Goal: Obtain resource: Obtain resource

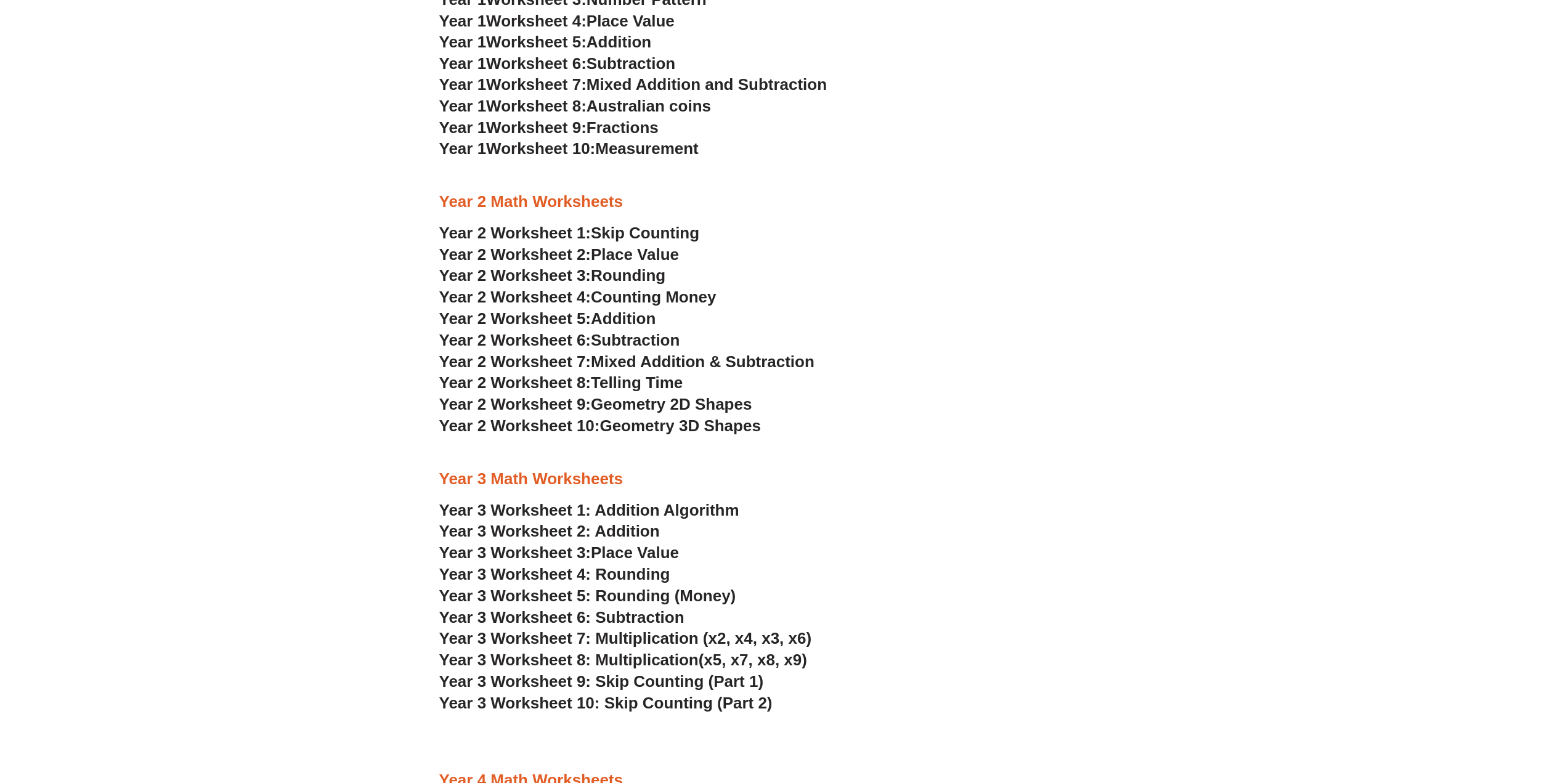
scroll to position [1418, 0]
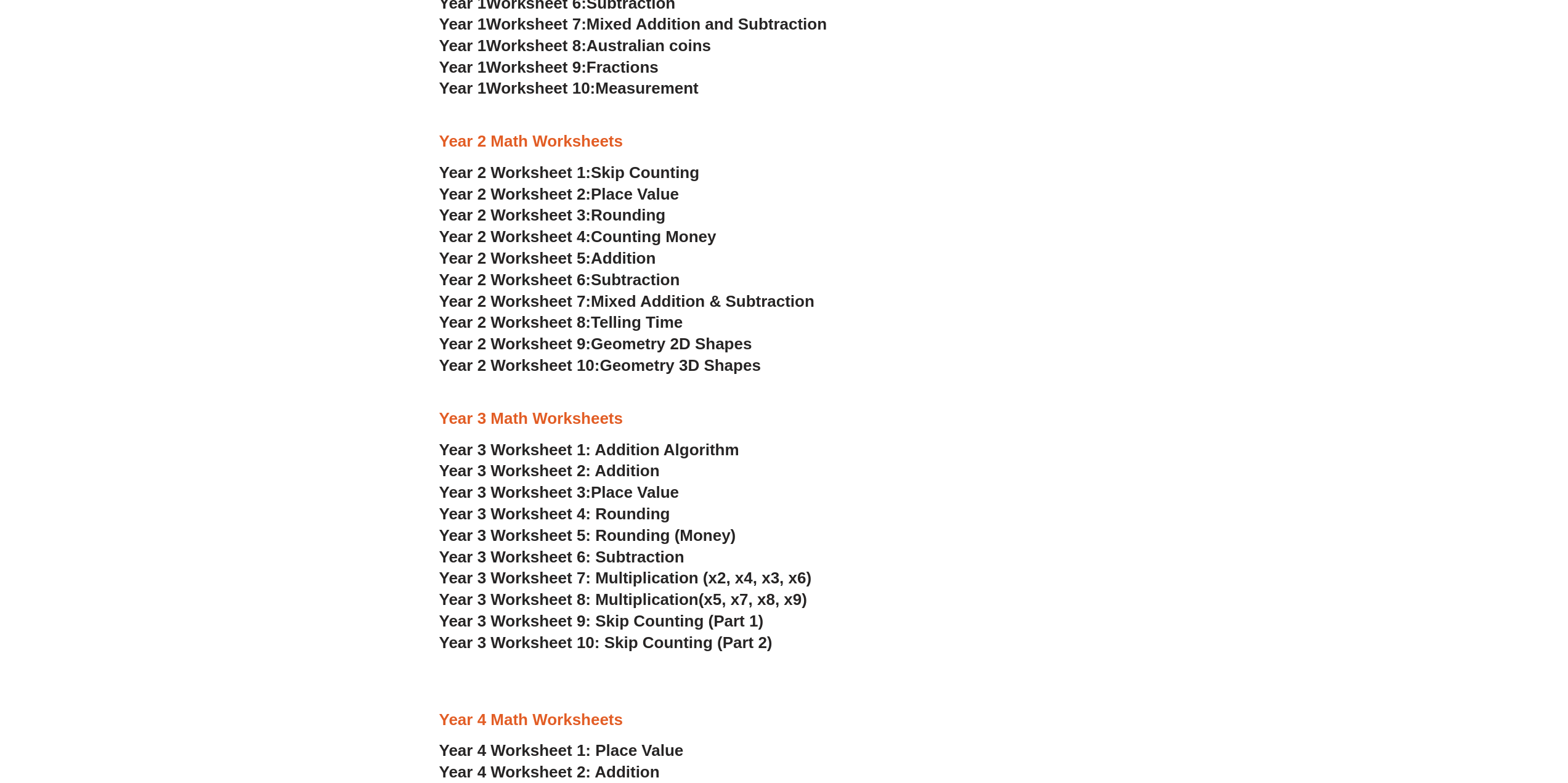
click at [642, 173] on span "Skip Counting" at bounding box center [645, 172] width 108 height 18
click at [660, 238] on span "Counting Money" at bounding box center [654, 236] width 126 height 18
click at [640, 259] on span "Addition" at bounding box center [623, 258] width 65 height 18
click at [625, 302] on span "Mixed Addition & Subtraction" at bounding box center [703, 301] width 224 height 18
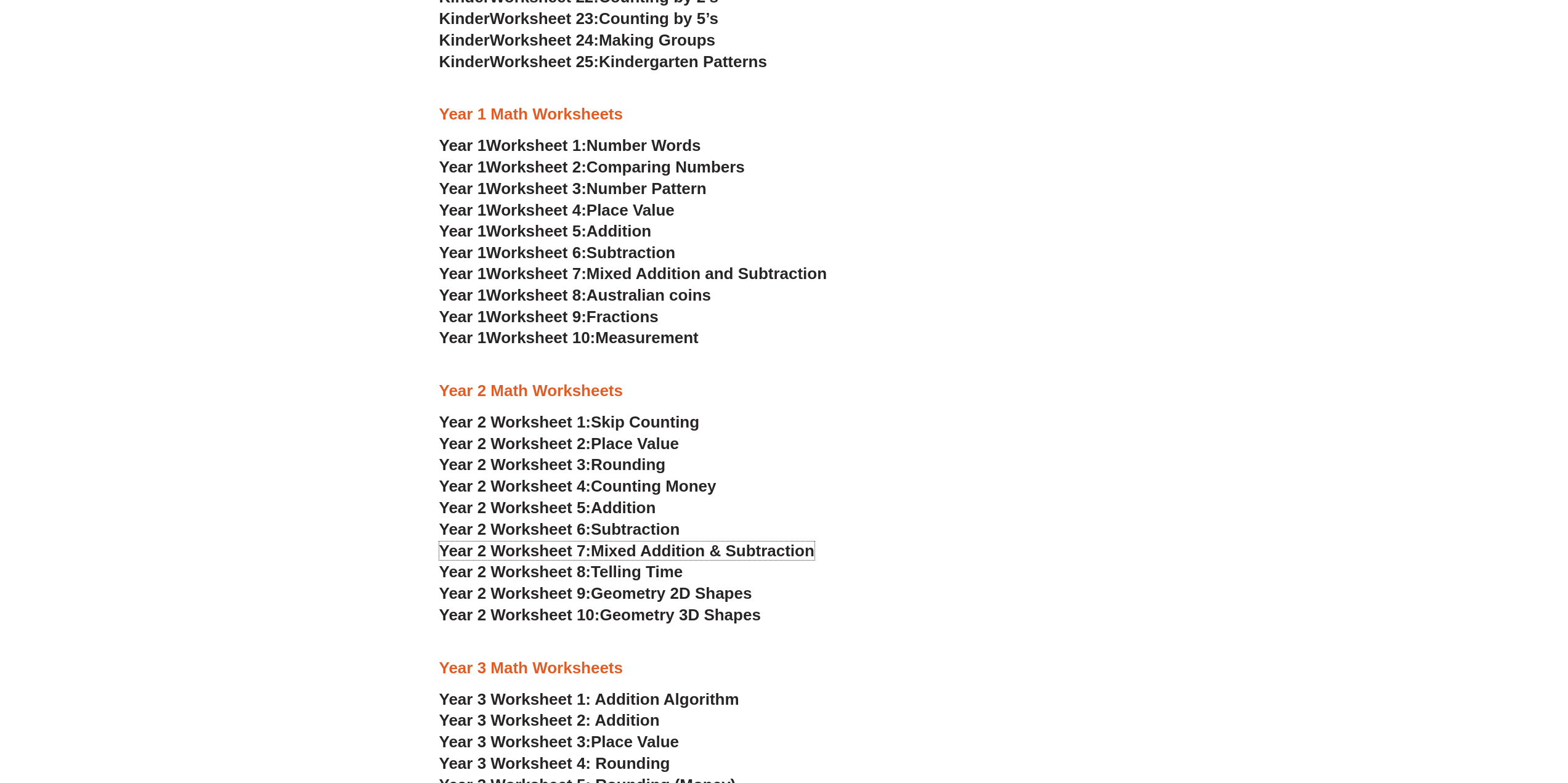
scroll to position [1109, 0]
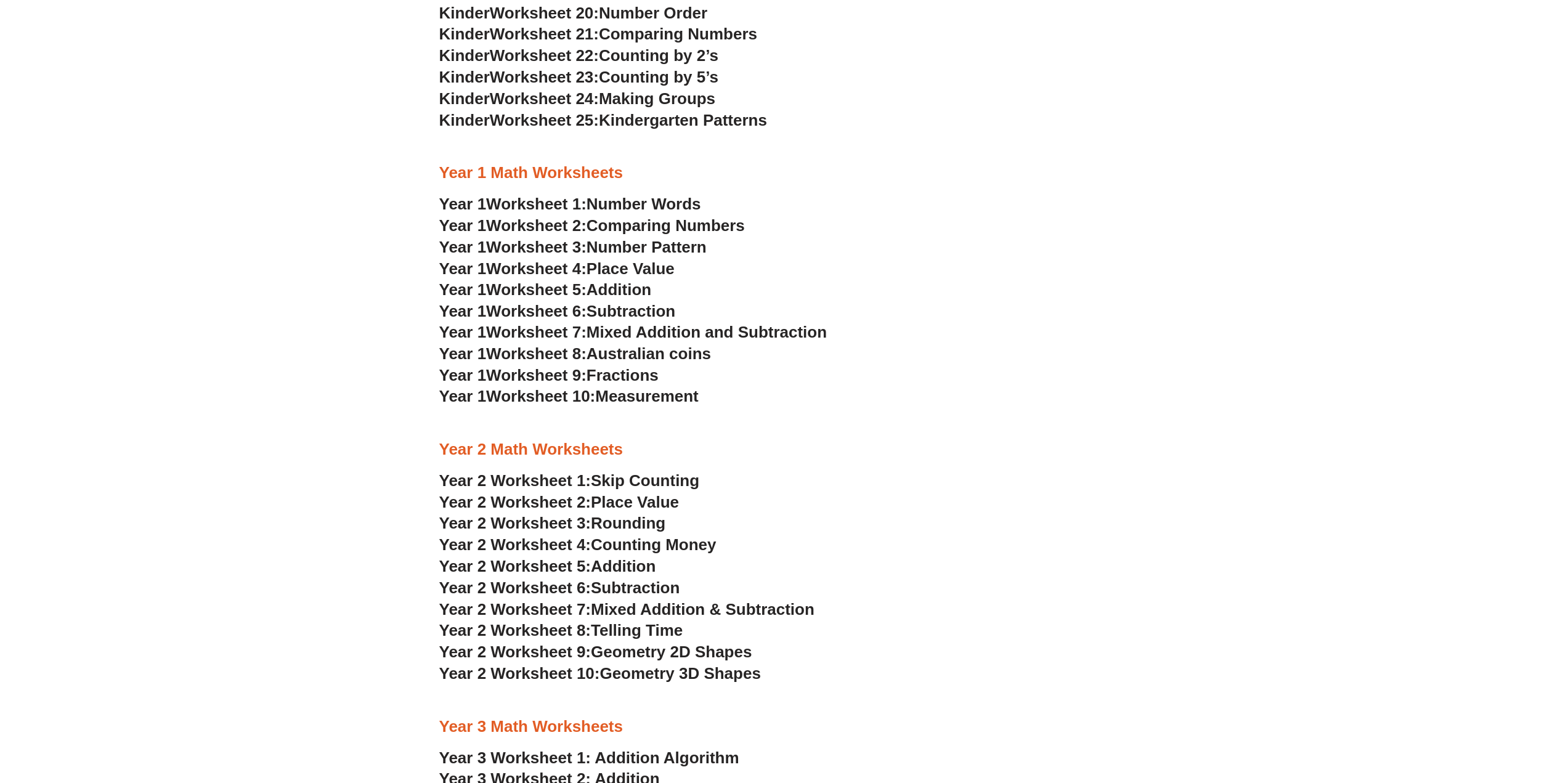
click at [628, 329] on span "Mixed Addition and Subtraction" at bounding box center [706, 332] width 240 height 18
click at [652, 370] on span "Fractions" at bounding box center [623, 375] width 72 height 18
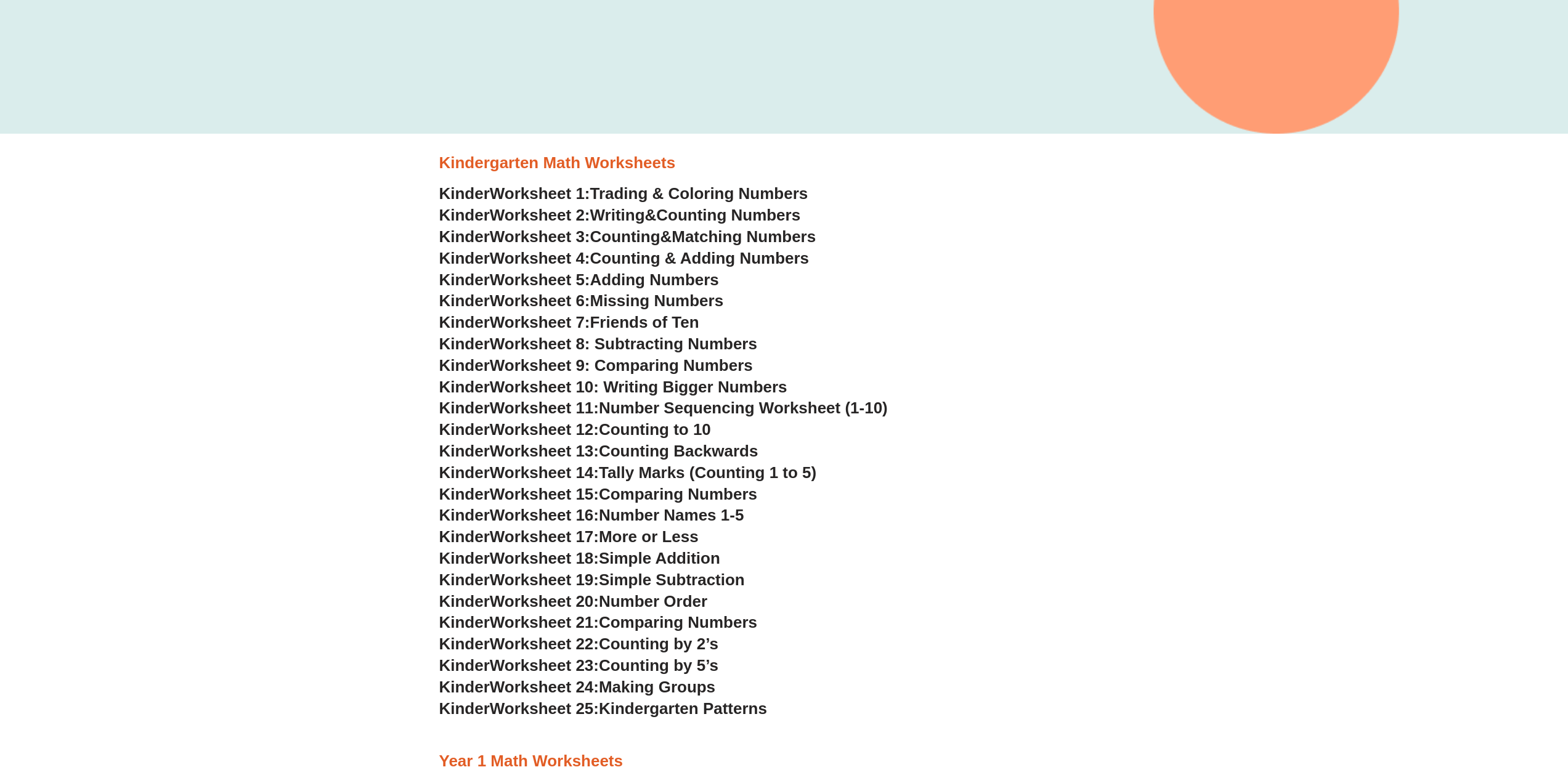
scroll to position [617, 0]
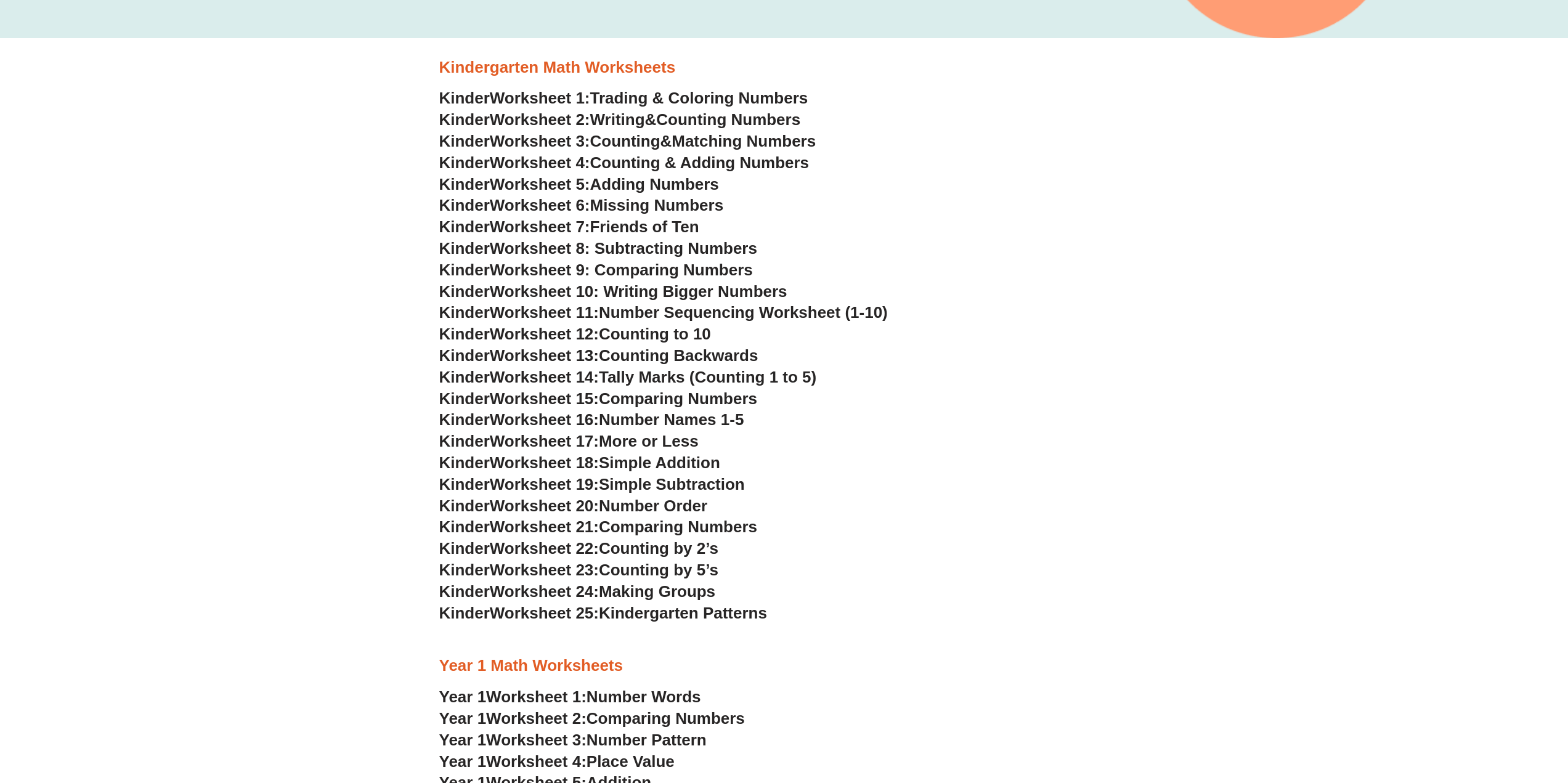
click at [657, 201] on span "Missing Numbers" at bounding box center [656, 205] width 133 height 18
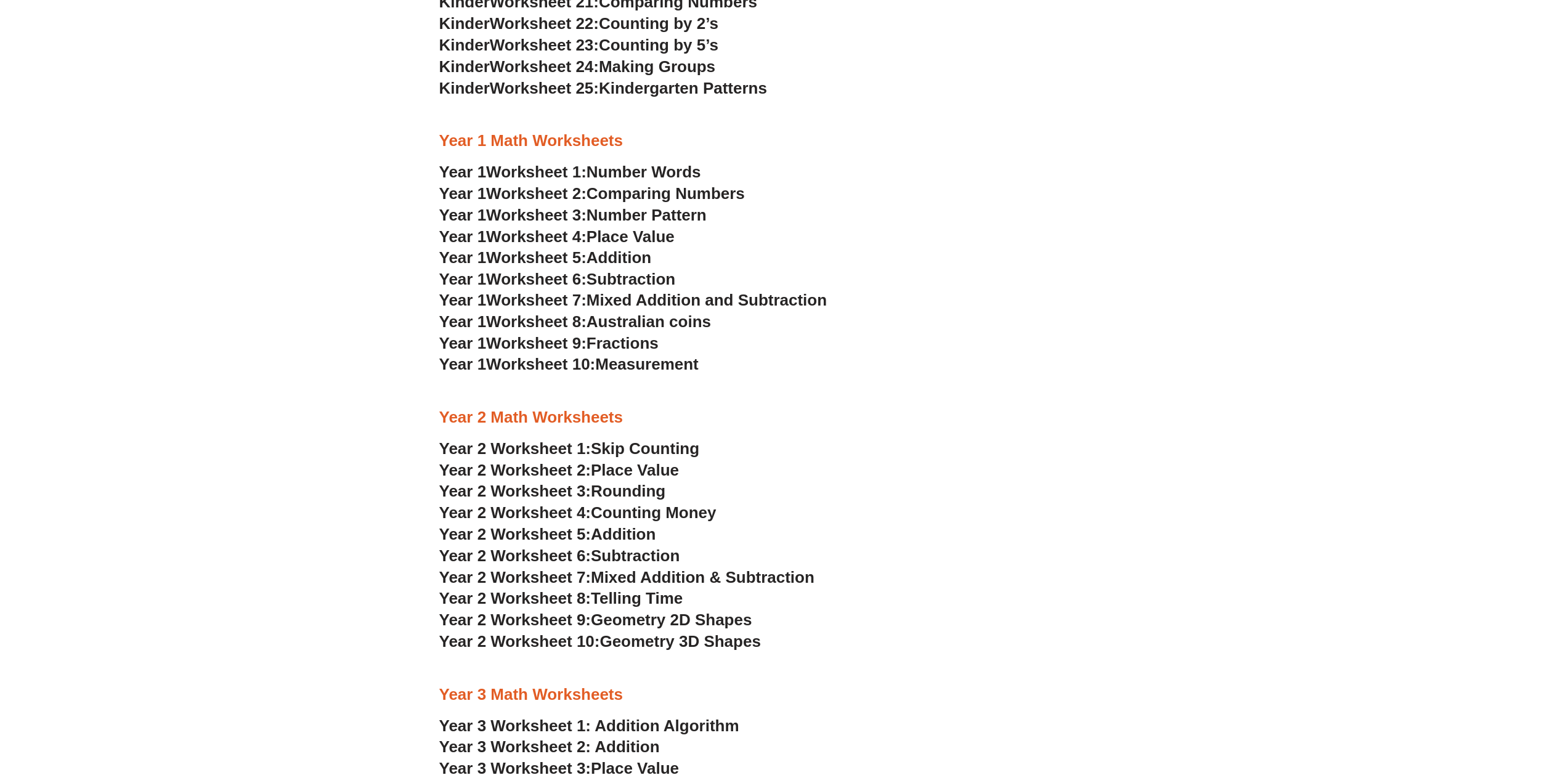
scroll to position [1171, 0]
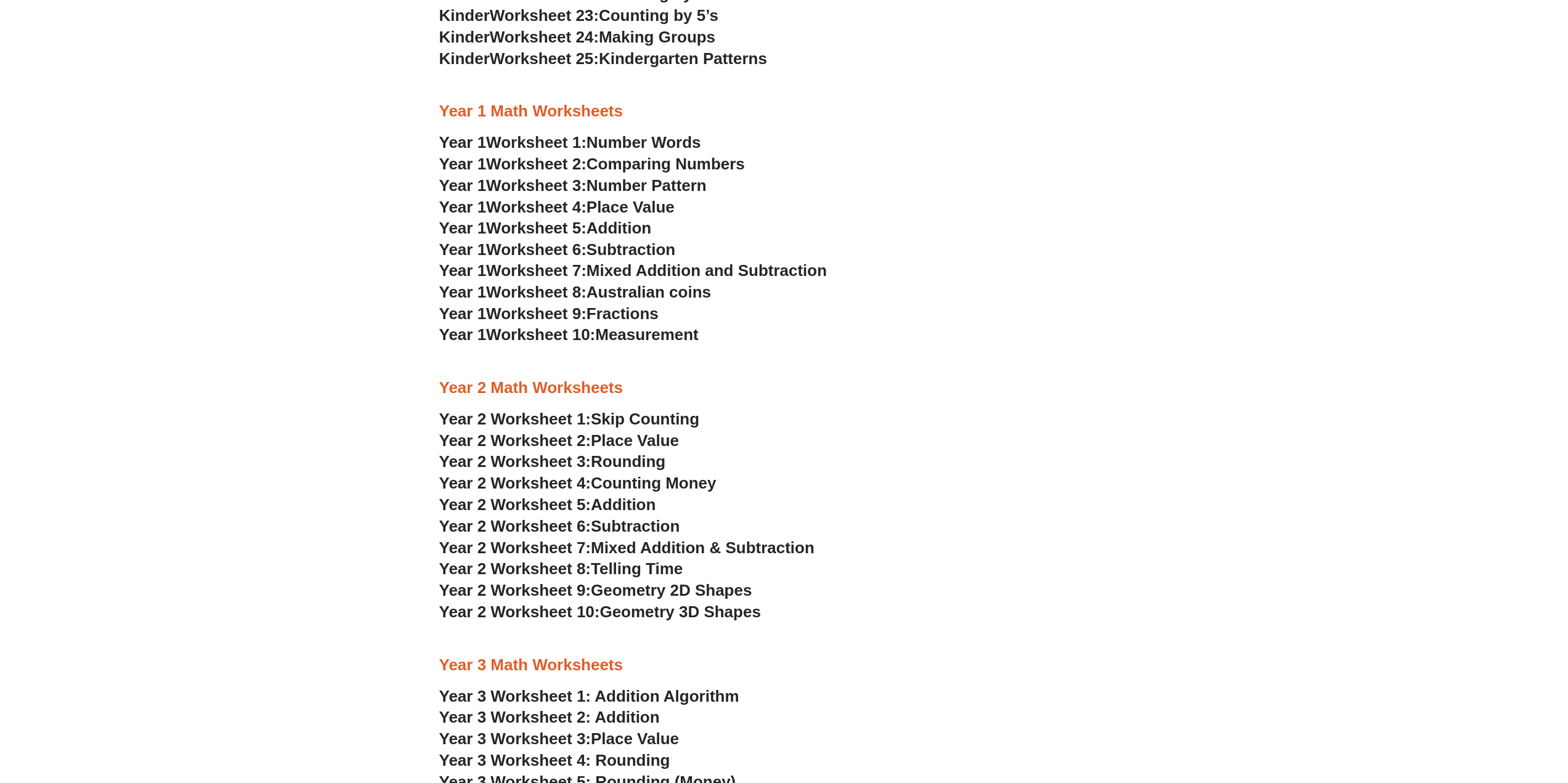
click at [635, 311] on span "Fractions" at bounding box center [623, 313] width 72 height 18
click at [630, 332] on span "Measurement" at bounding box center [647, 334] width 103 height 18
click at [674, 209] on span "Place Value" at bounding box center [630, 207] width 88 height 18
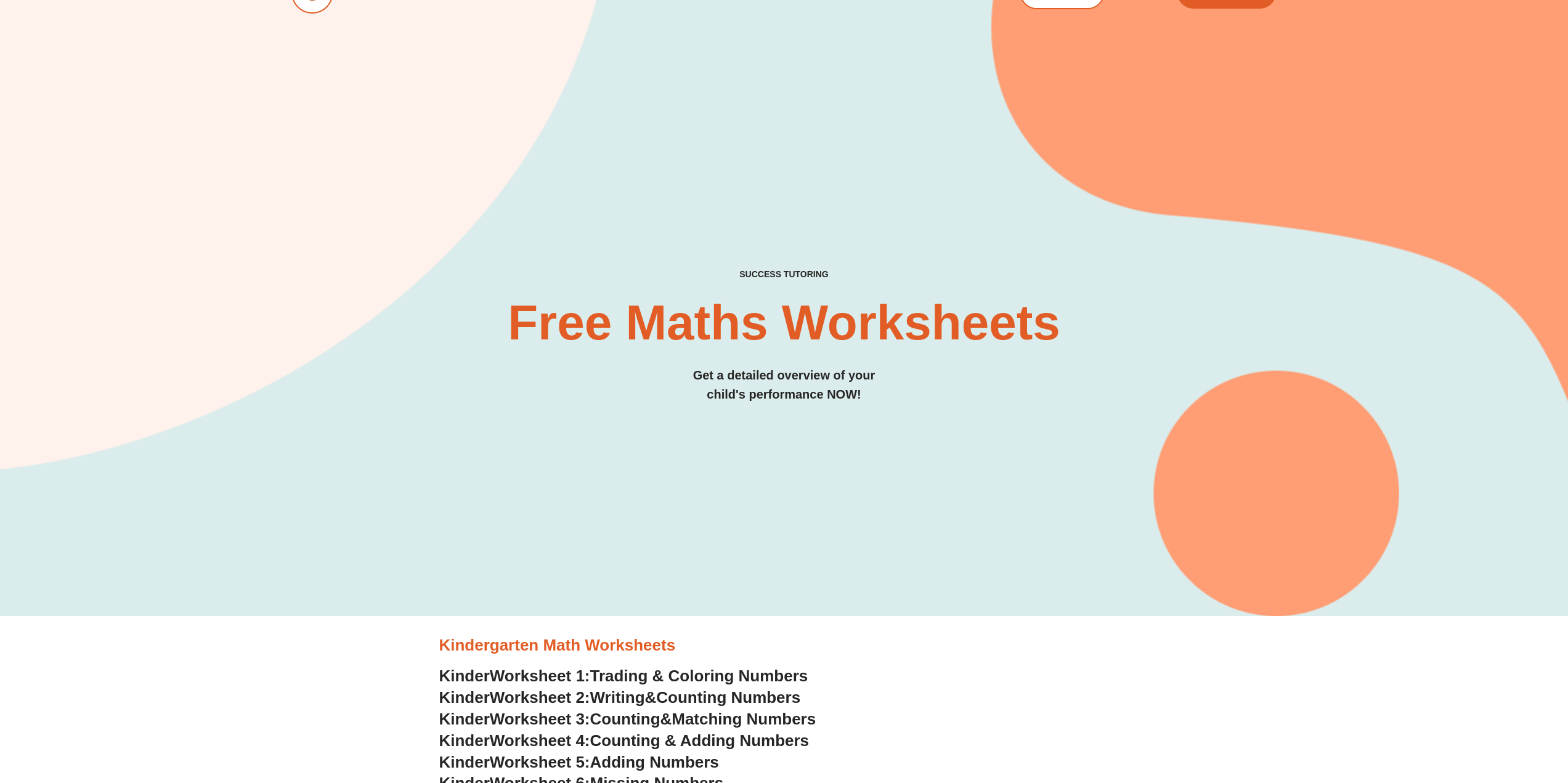
scroll to position [0, 0]
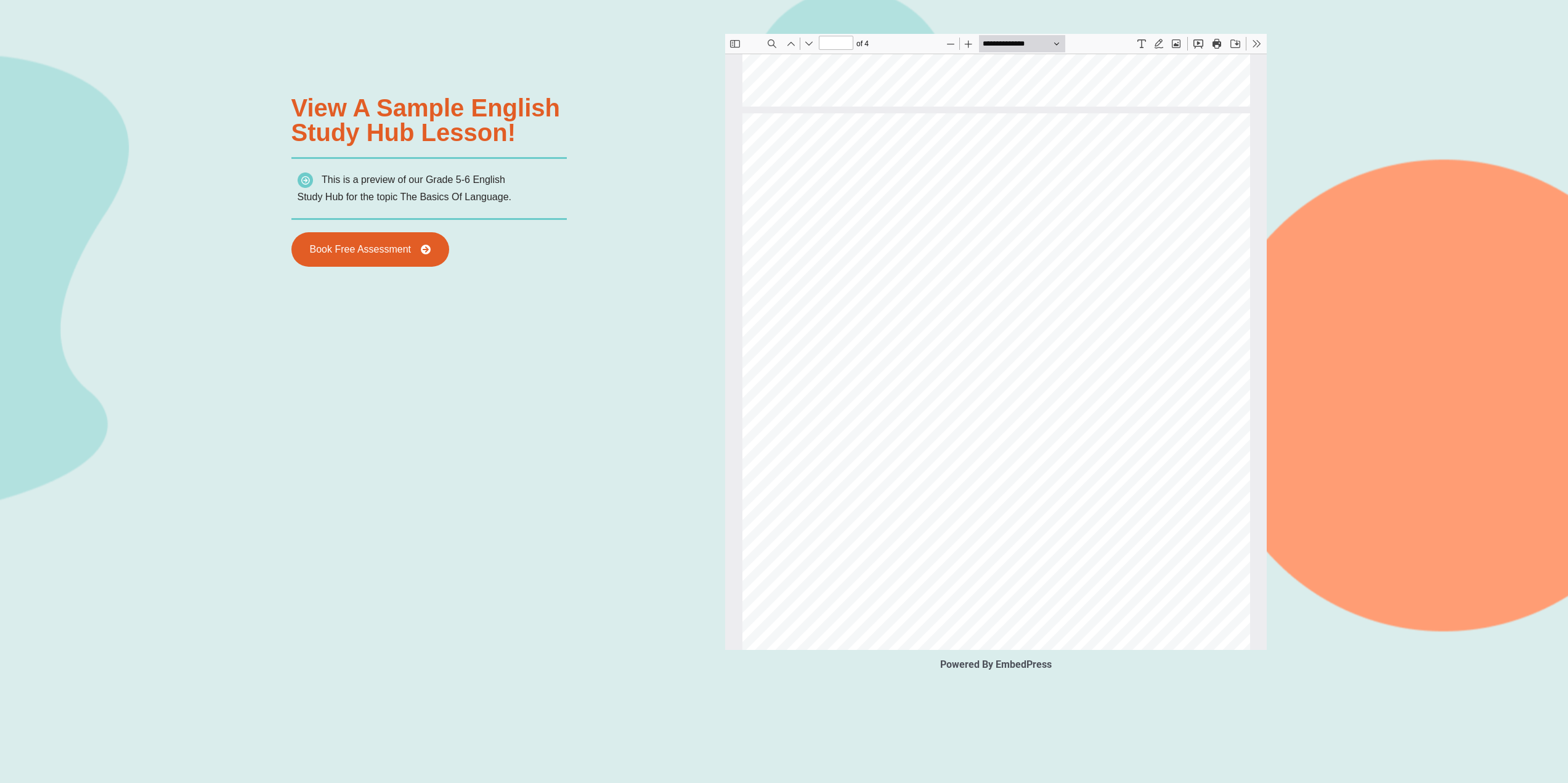
scroll to position [495, 0]
type input "*"
drag, startPoint x: 1263, startPoint y: 424, endPoint x: 1909, endPoint y: 53, distance: 745.0
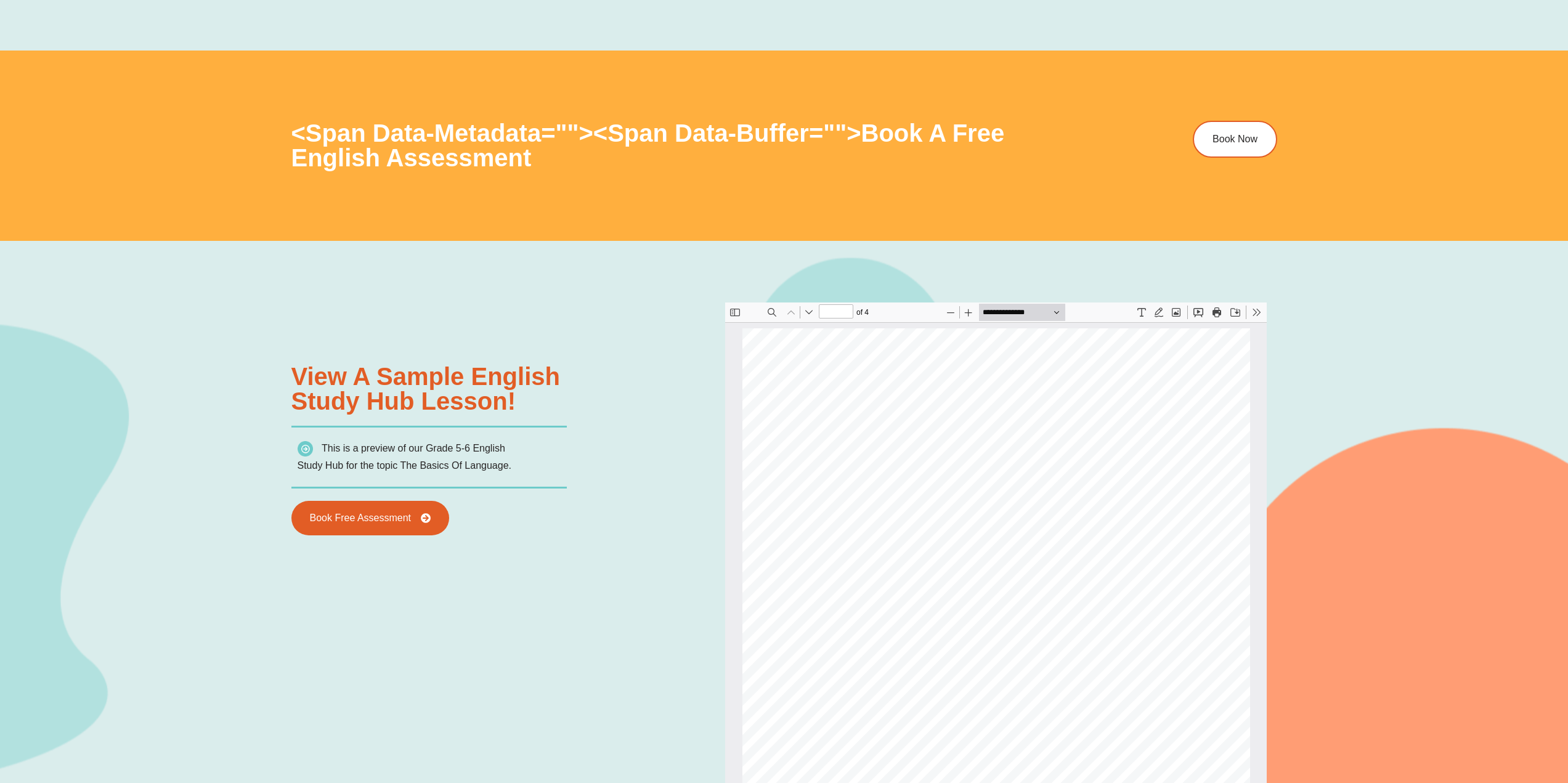
scroll to position [1418, 0]
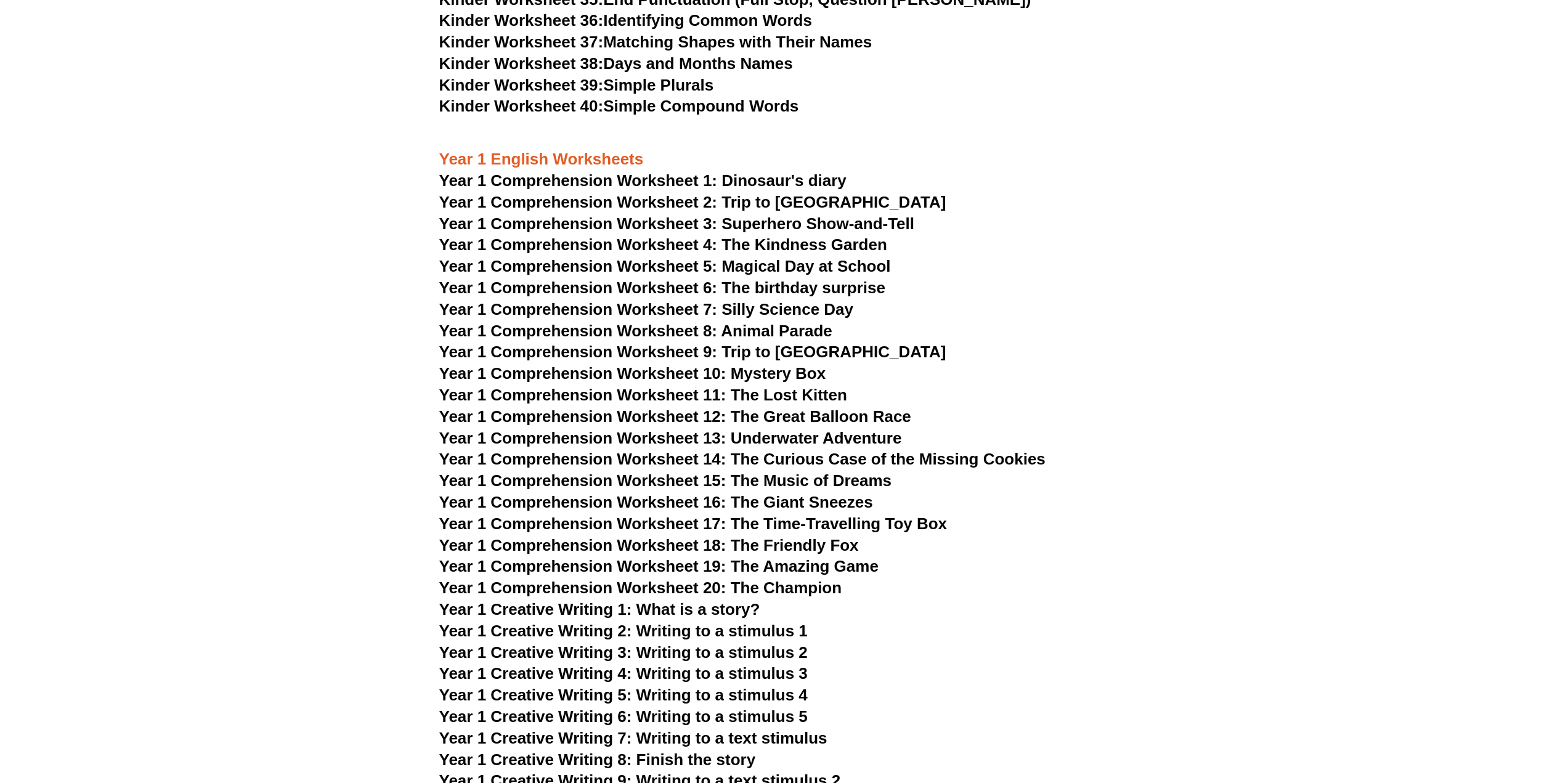
scroll to position [1479, 0]
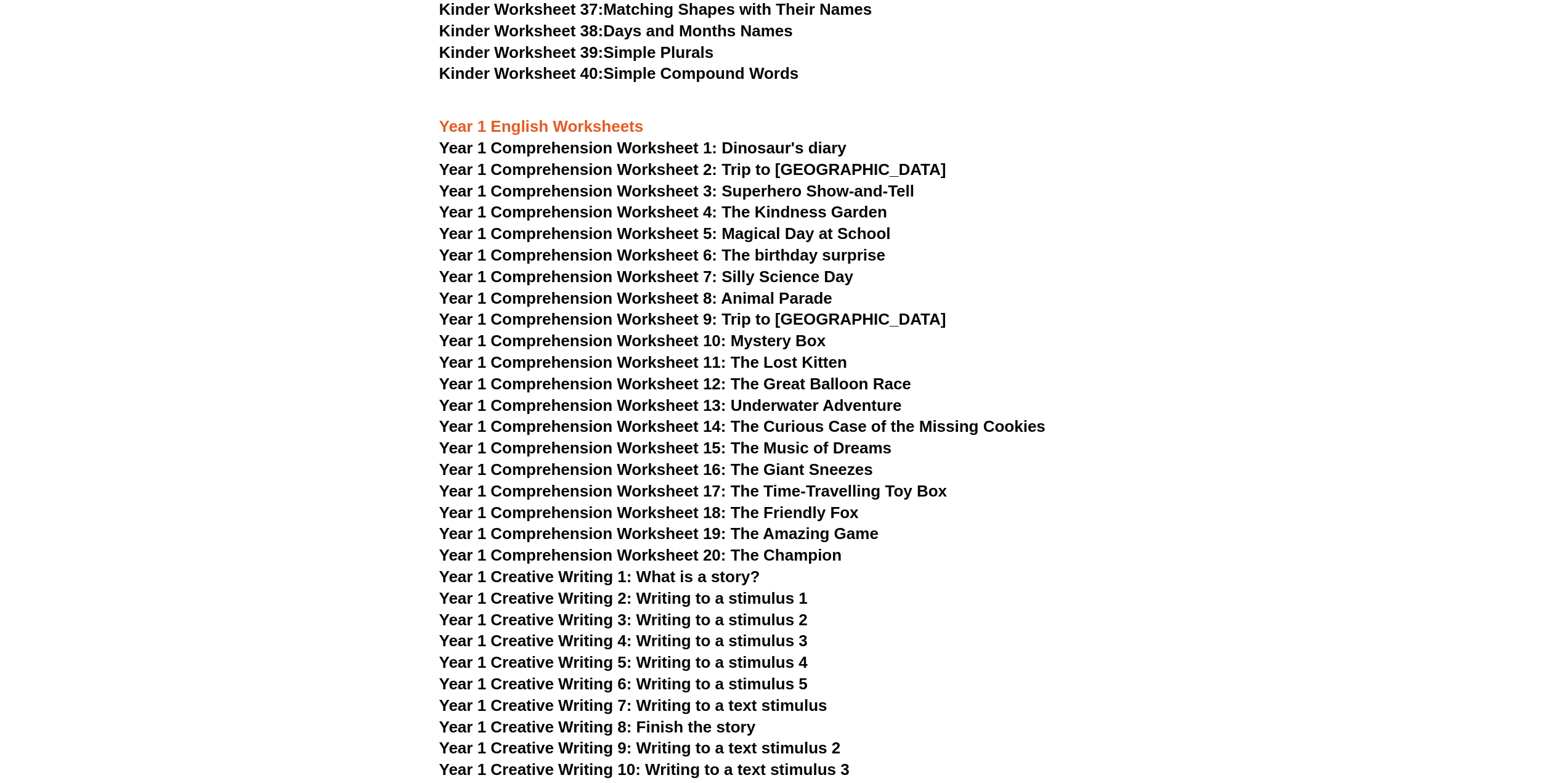
click at [778, 149] on span "Year 1 Comprehension Worksheet 1: Dinosaur's diary" at bounding box center [642, 147] width 407 height 18
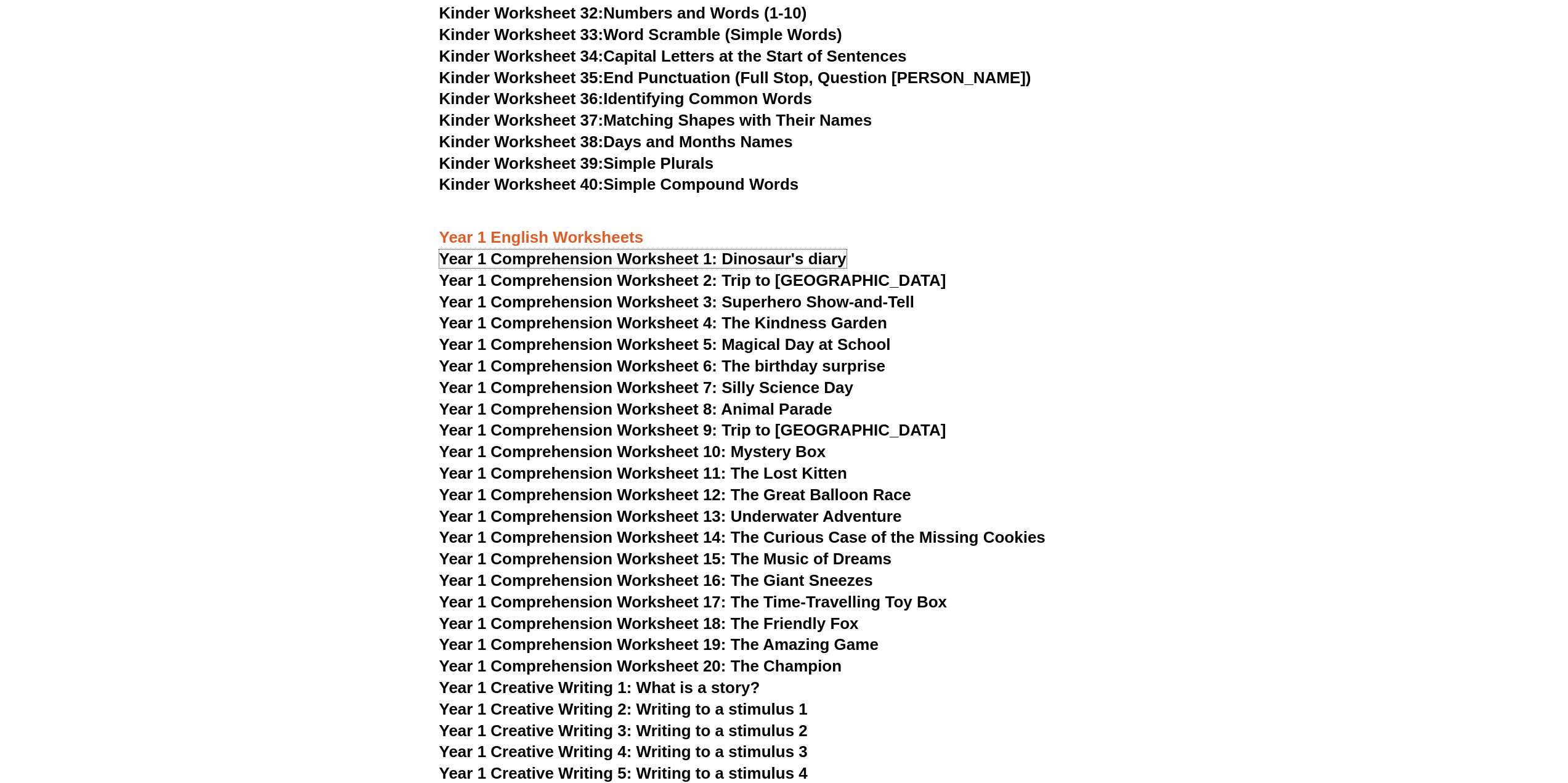
scroll to position [1295, 0]
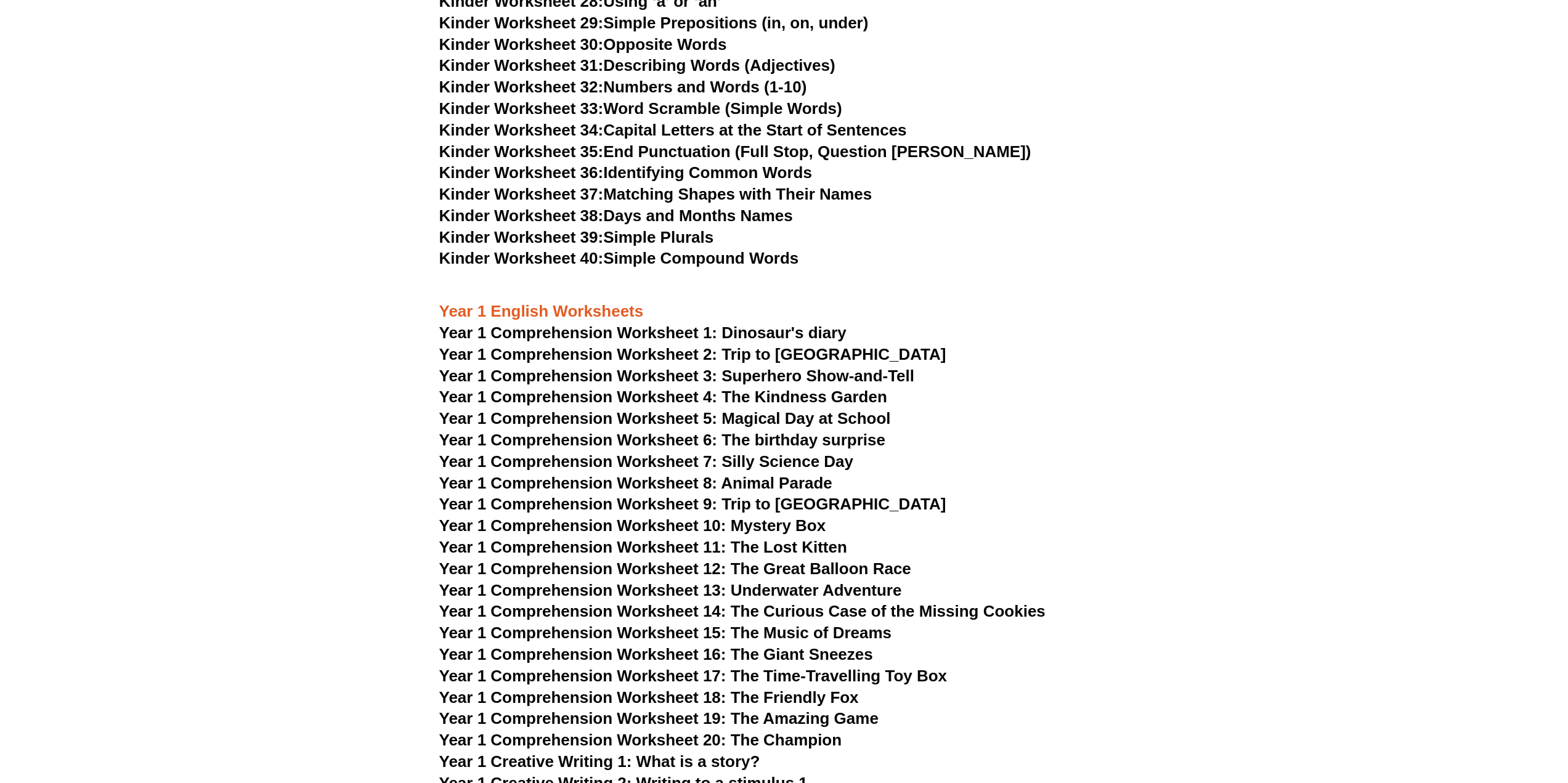
click at [791, 418] on span "Year 1 Comprehension Worksheet 5: Magical Day at School" at bounding box center [665, 418] width 451 height 18
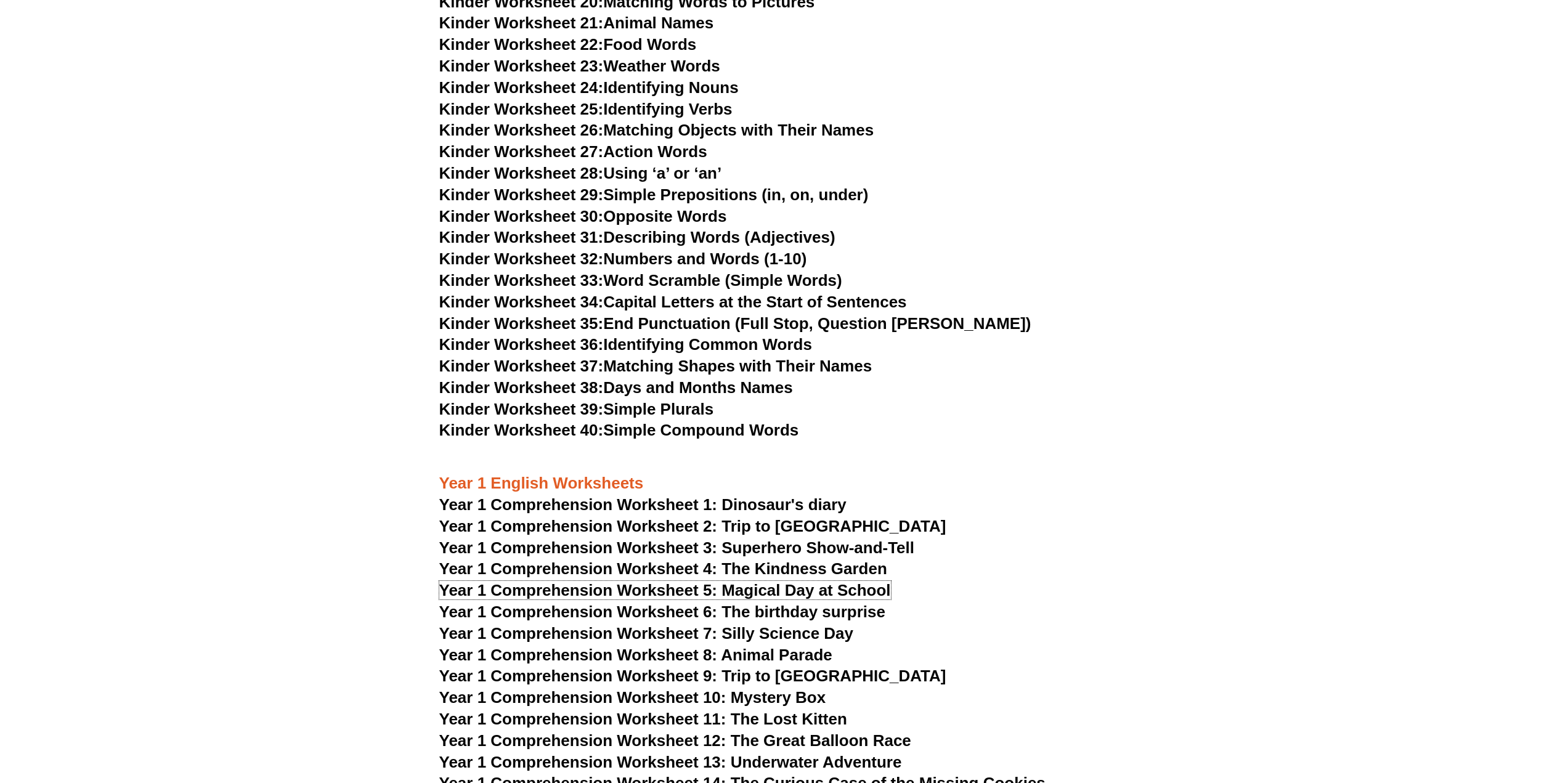
scroll to position [1109, 0]
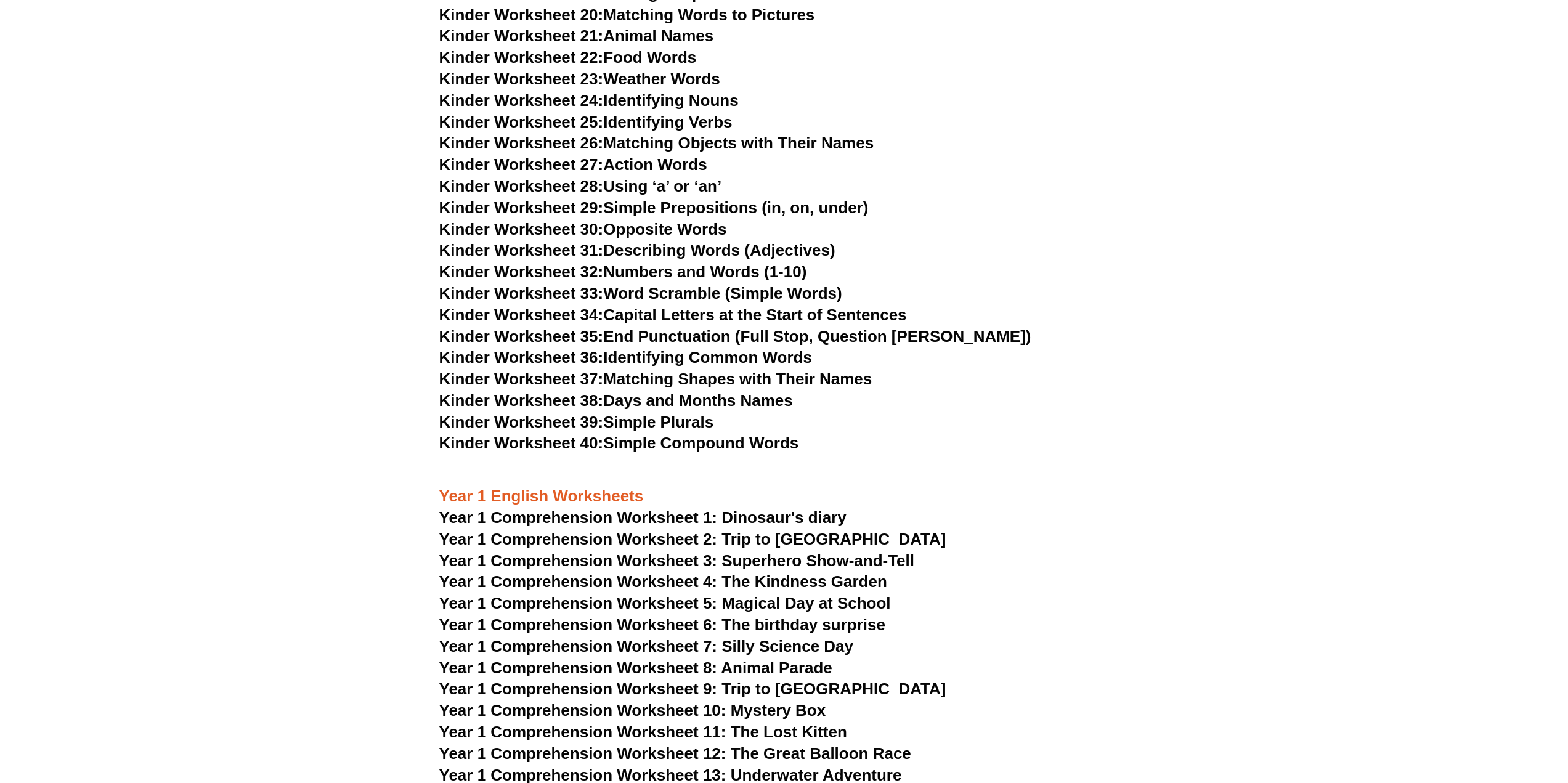
click at [889, 335] on link "Kinder Worksheet 35: End Punctuation (Full Stop, Question Mark)" at bounding box center [735, 336] width 592 height 18
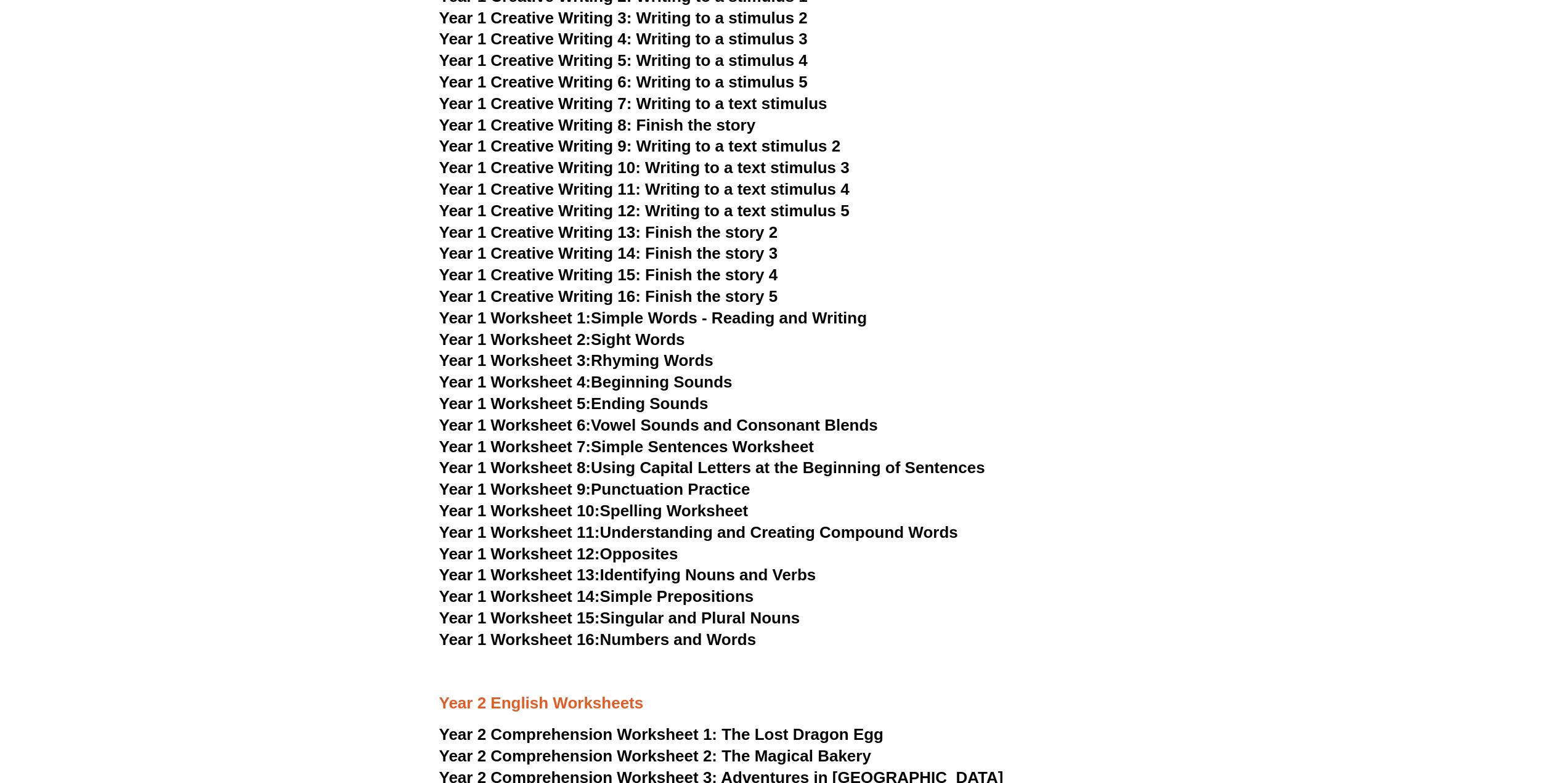
scroll to position [2096, 0]
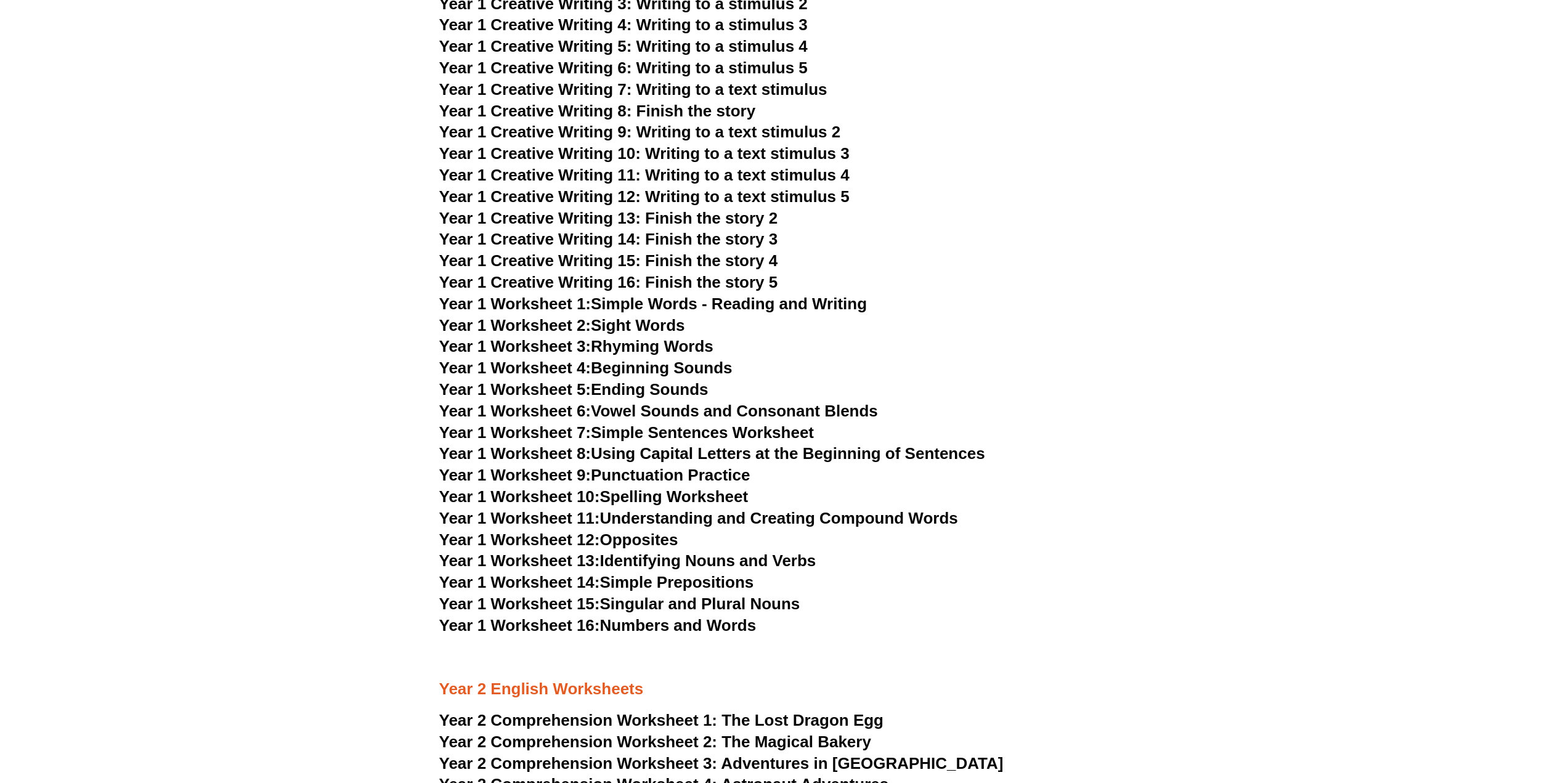
click at [799, 438] on link "Year 1 Worksheet 7: Simple Sentences Worksheet" at bounding box center [627, 432] width 375 height 18
click at [679, 474] on link "Year 1 Worksheet 9: Punctuation Practice" at bounding box center [594, 475] width 311 height 18
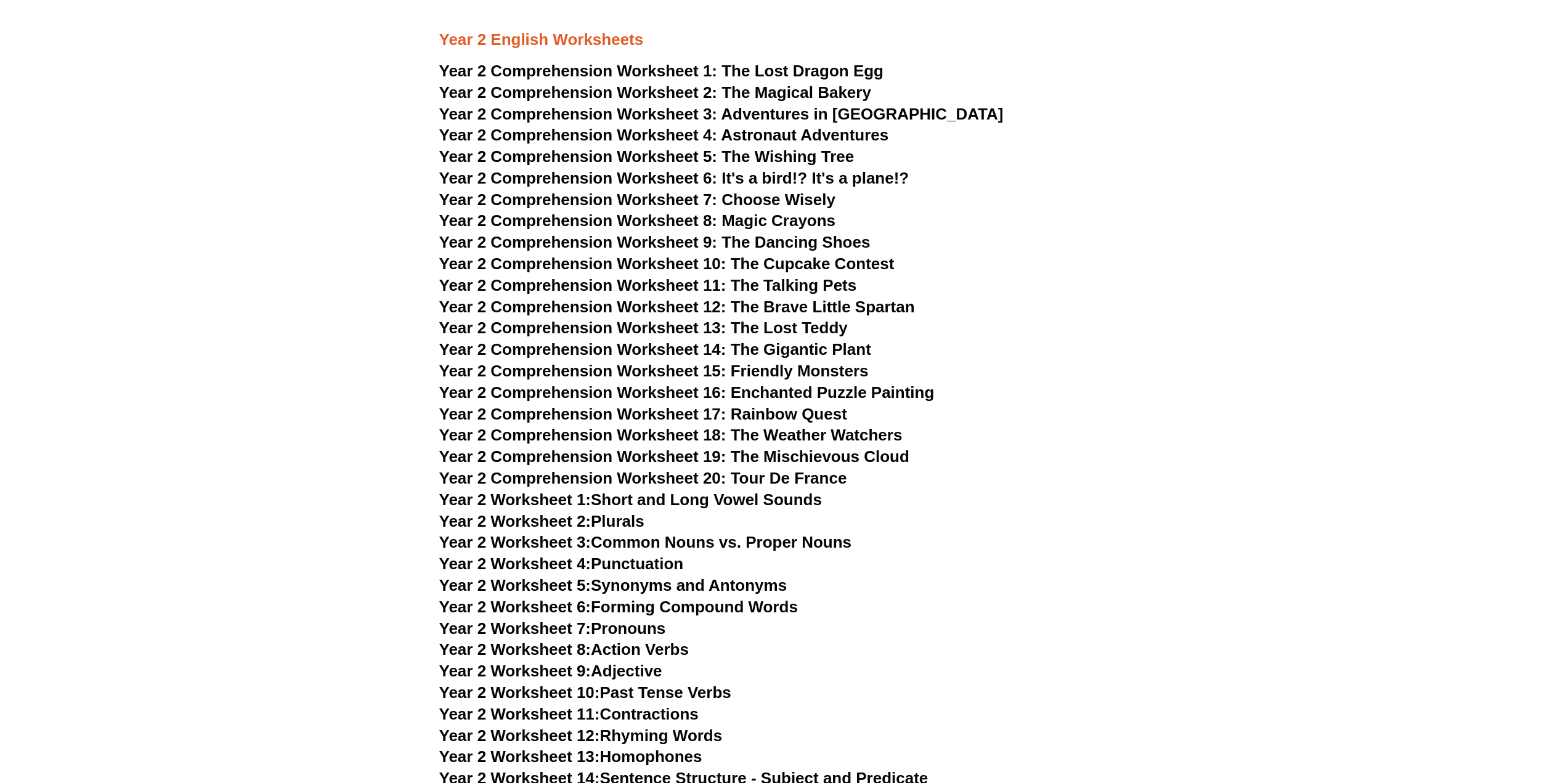
scroll to position [2774, 0]
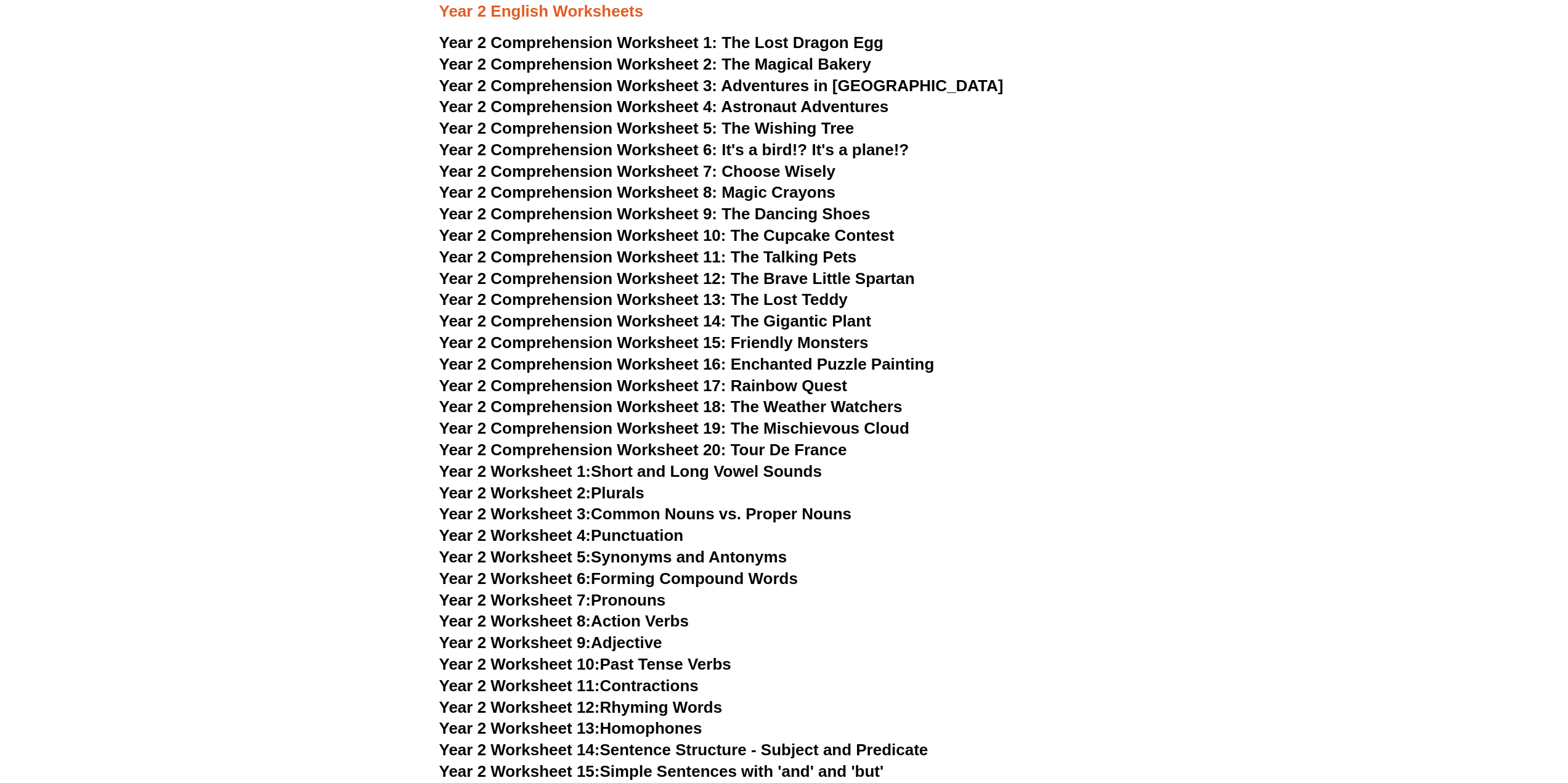
click at [663, 532] on link "Year 2 Worksheet 4: Punctuation" at bounding box center [561, 535] width 245 height 18
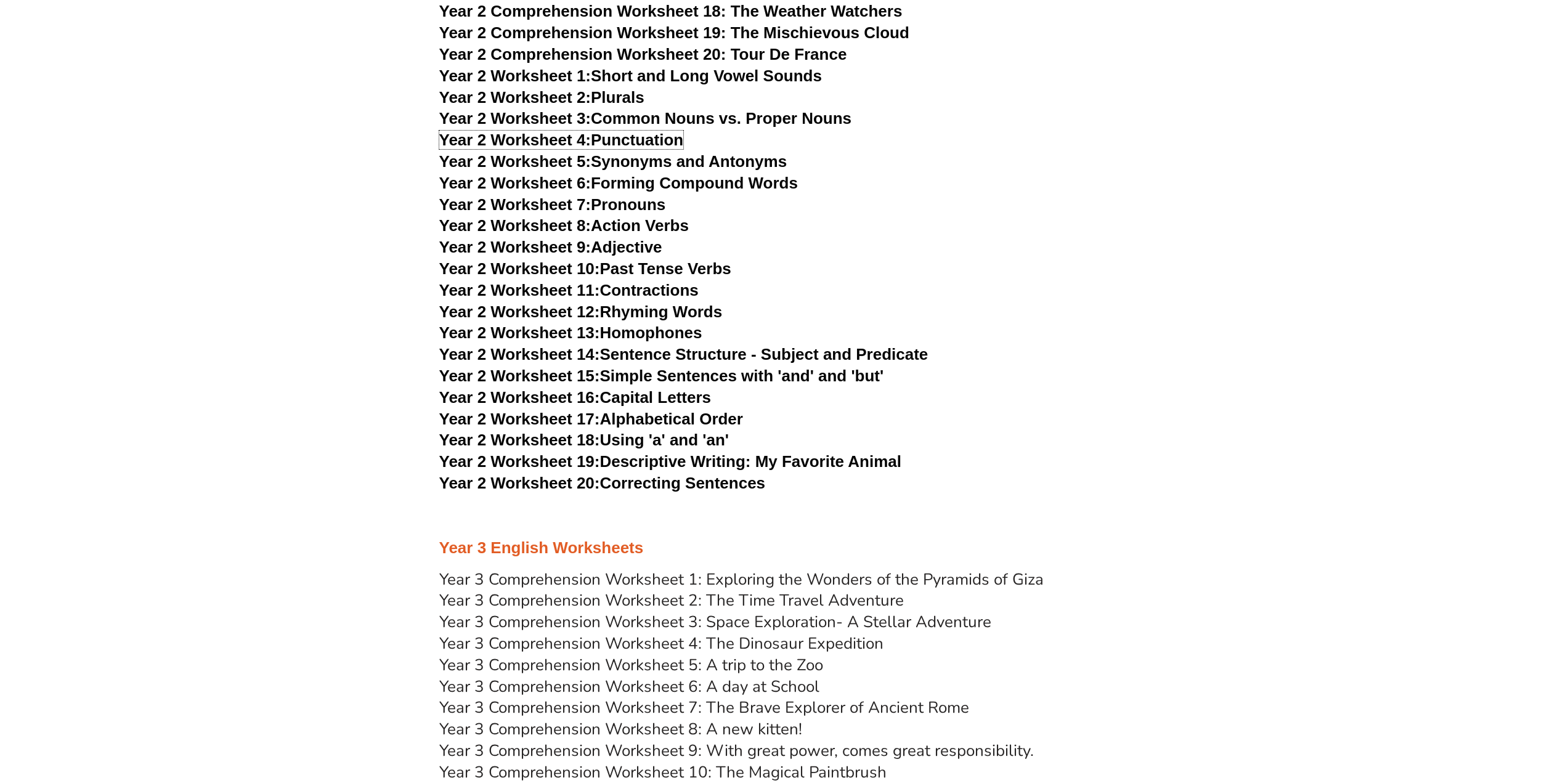
scroll to position [3143, 0]
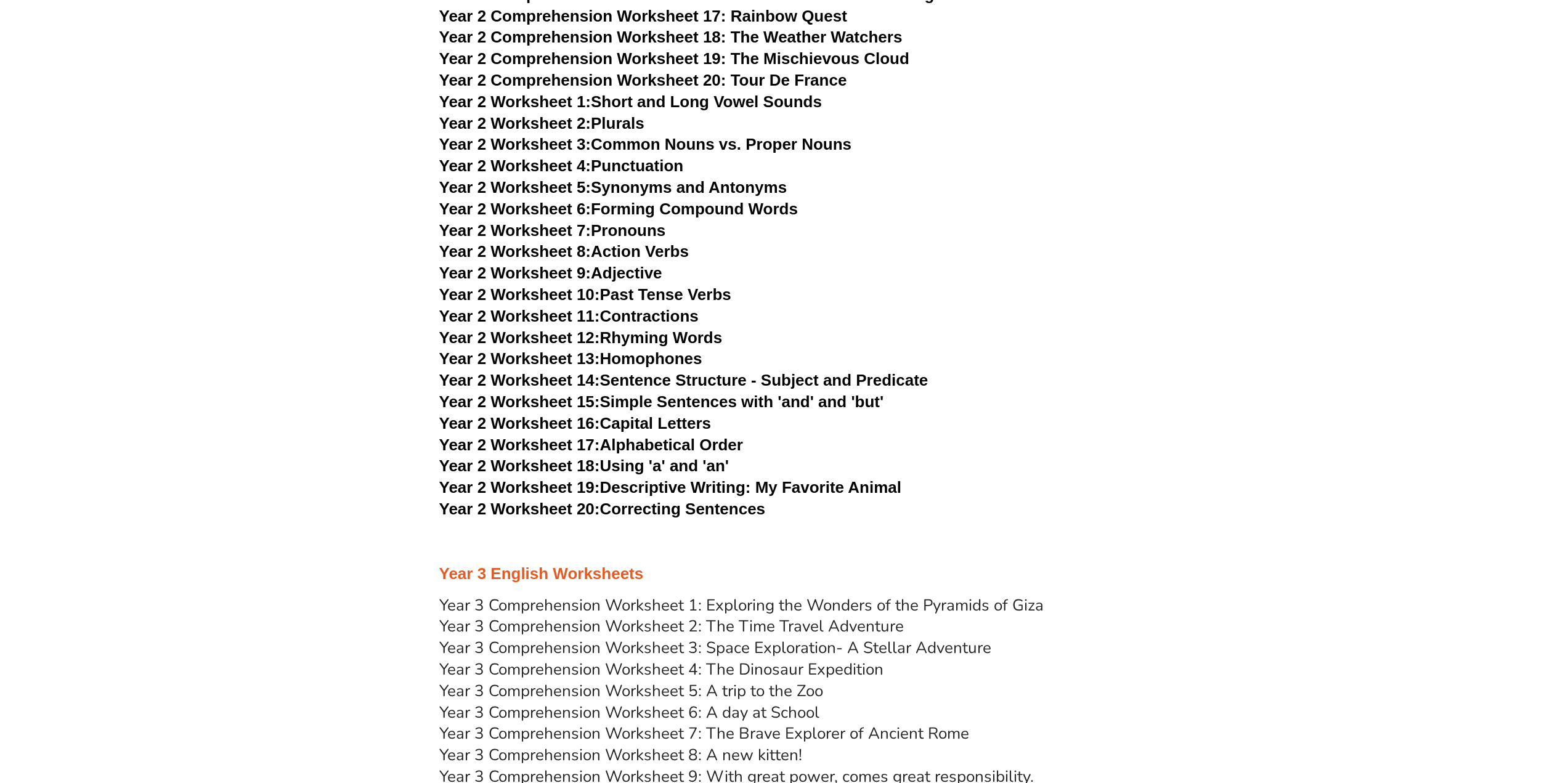
click at [612, 513] on link "Year 2 Worksheet 20: Correcting Sentences" at bounding box center [602, 508] width 326 height 18
